Goal: Information Seeking & Learning: Learn about a topic

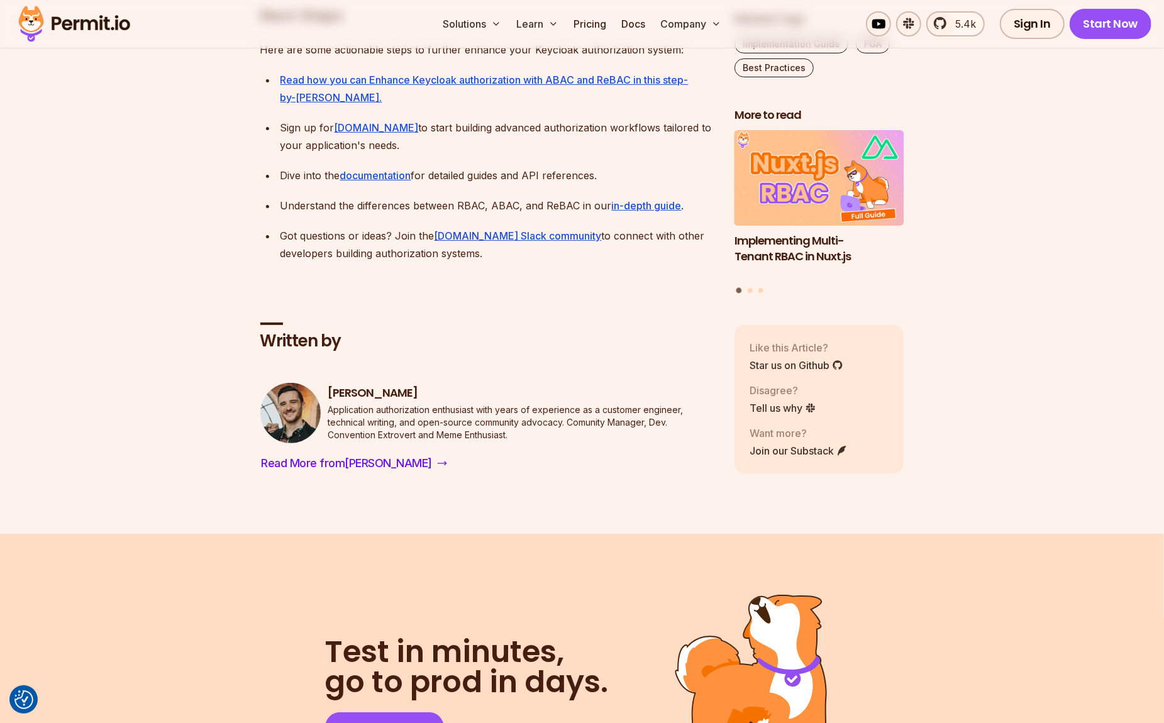
scroll to position [3960, 0]
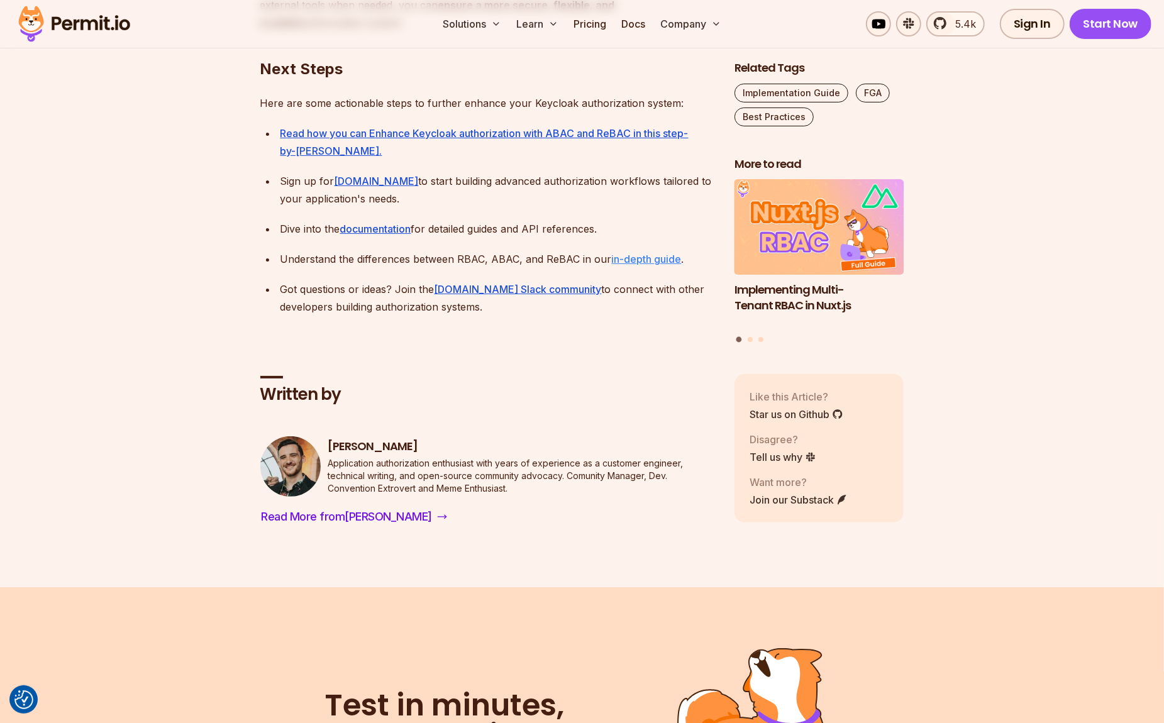
click at [631, 256] on link "in-depth guide" at bounding box center [647, 259] width 70 height 13
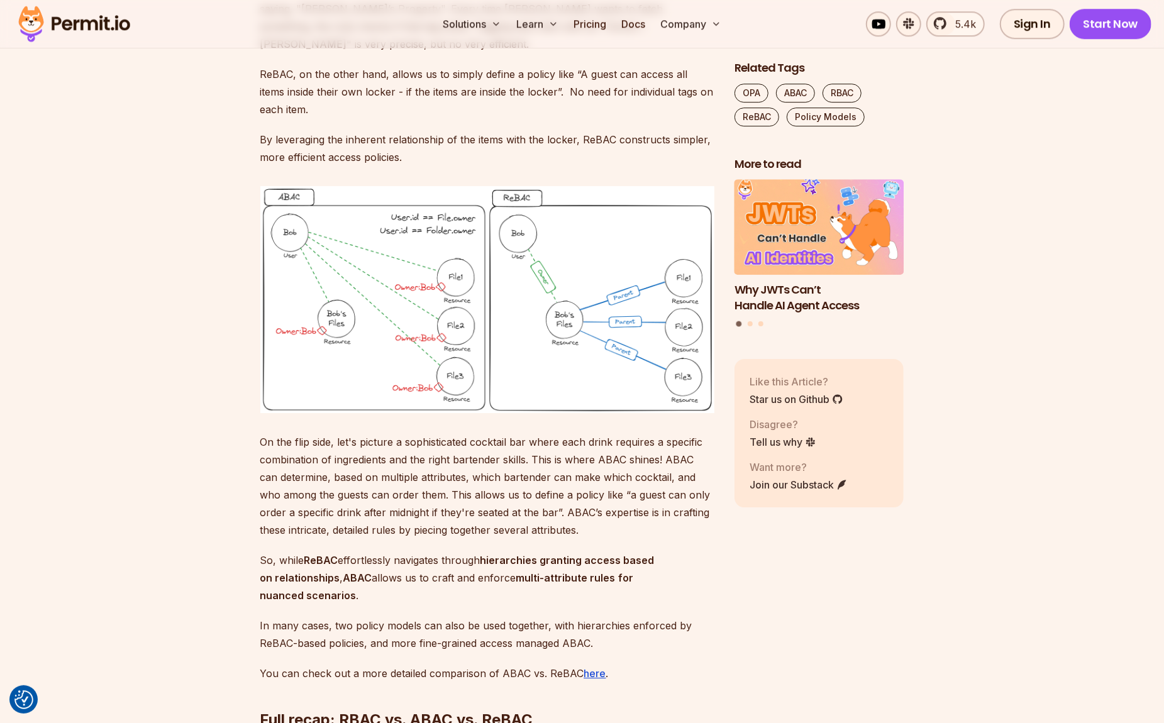
scroll to position [6902, 0]
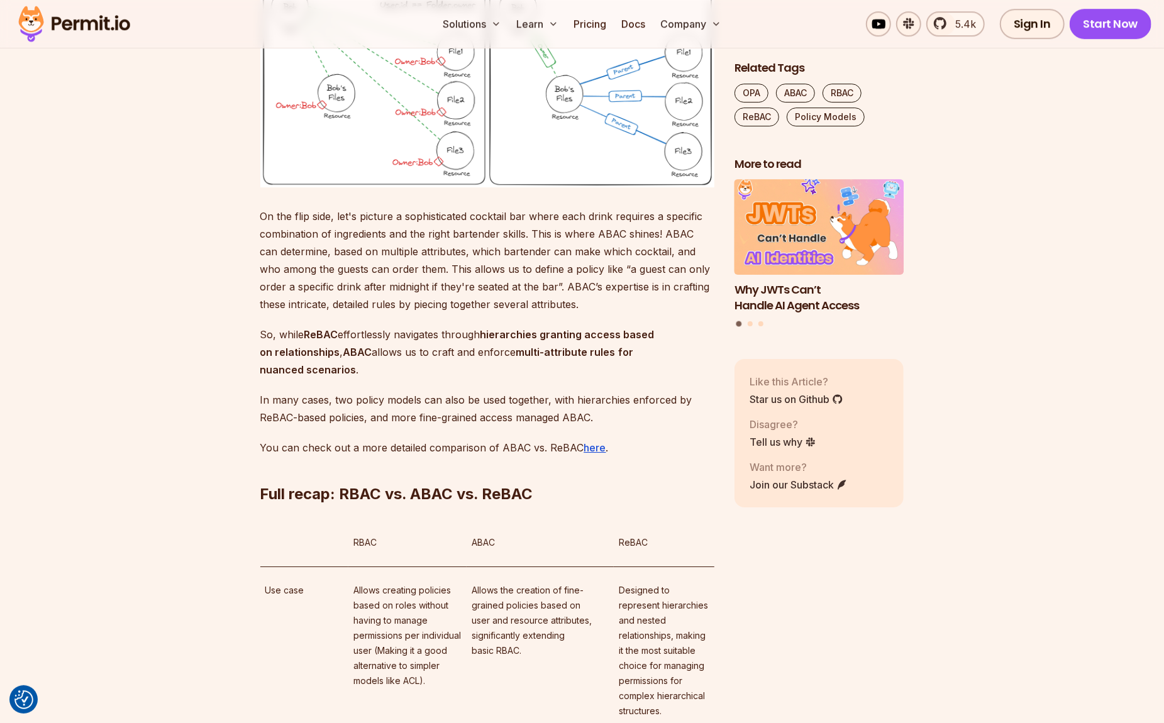
scroll to position [7241, 0]
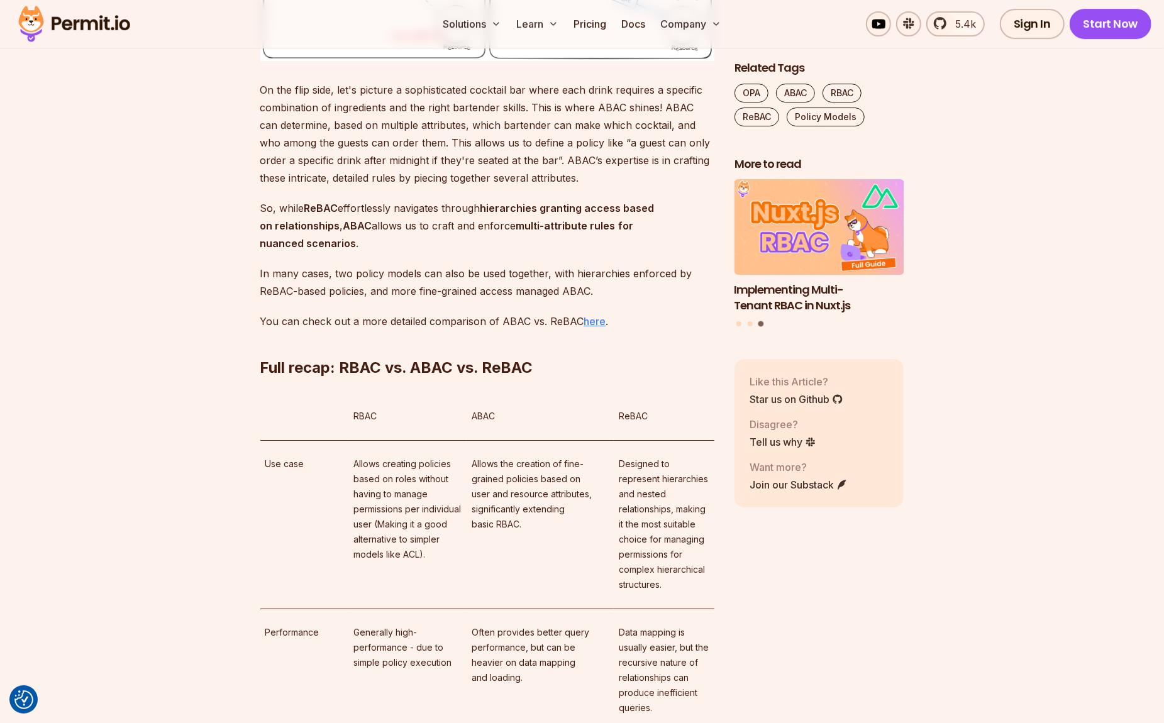
click at [597, 327] on u "here" at bounding box center [595, 321] width 22 height 13
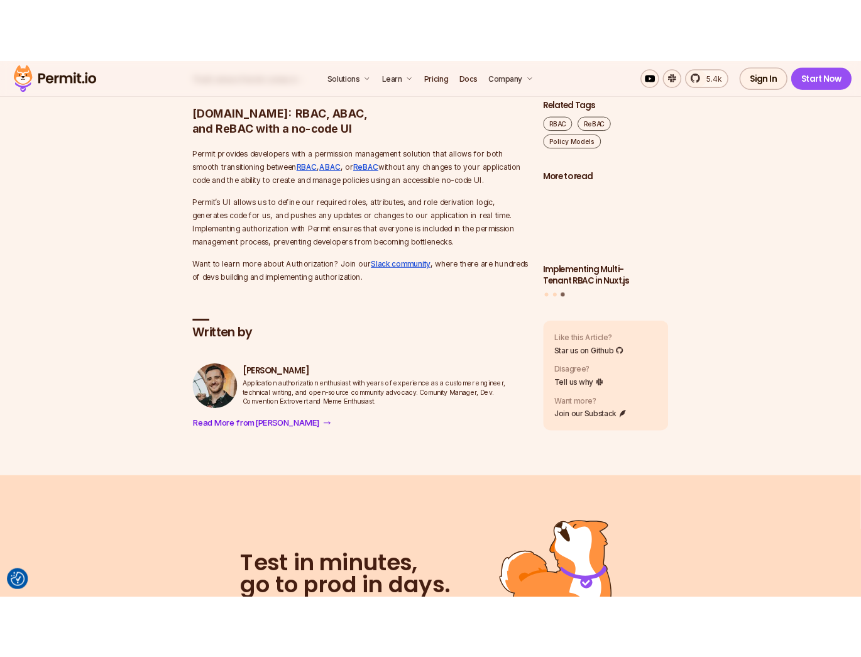
scroll to position [4978, 0]
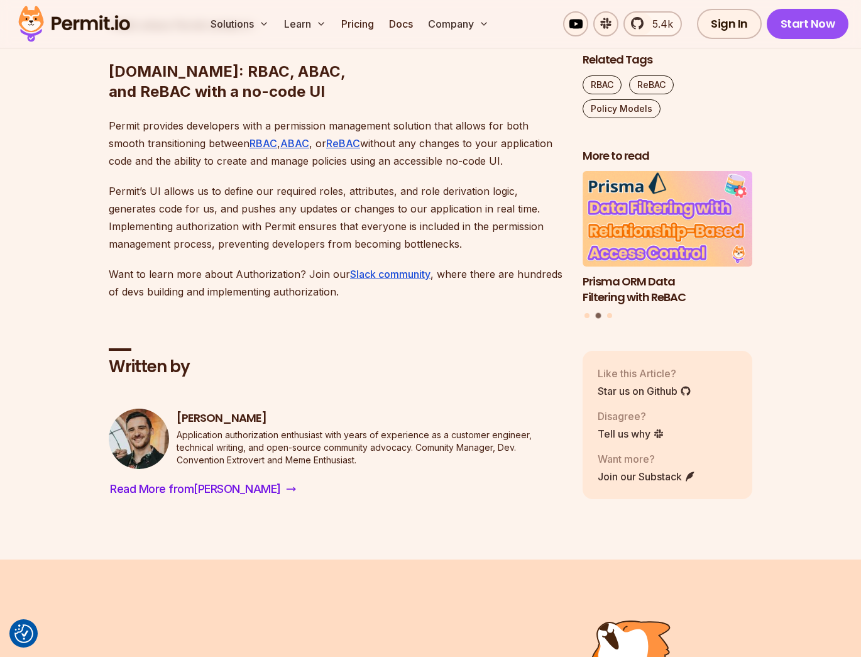
click at [398, 253] on p "Permit’s UI allows us to define our required roles, attributes, and role deriva…" at bounding box center [336, 217] width 454 height 70
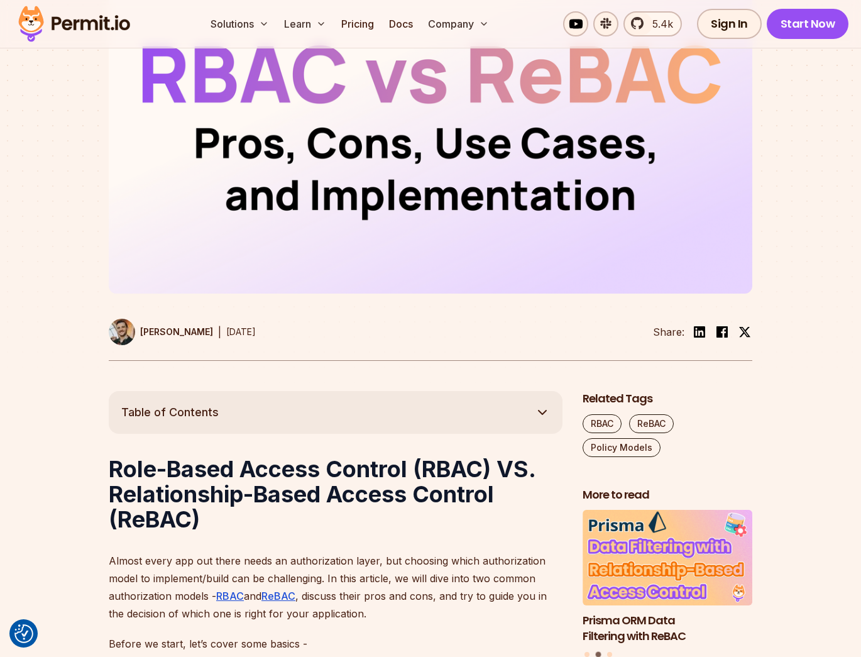
scroll to position [113, 0]
